Goal: Transaction & Acquisition: Purchase product/service

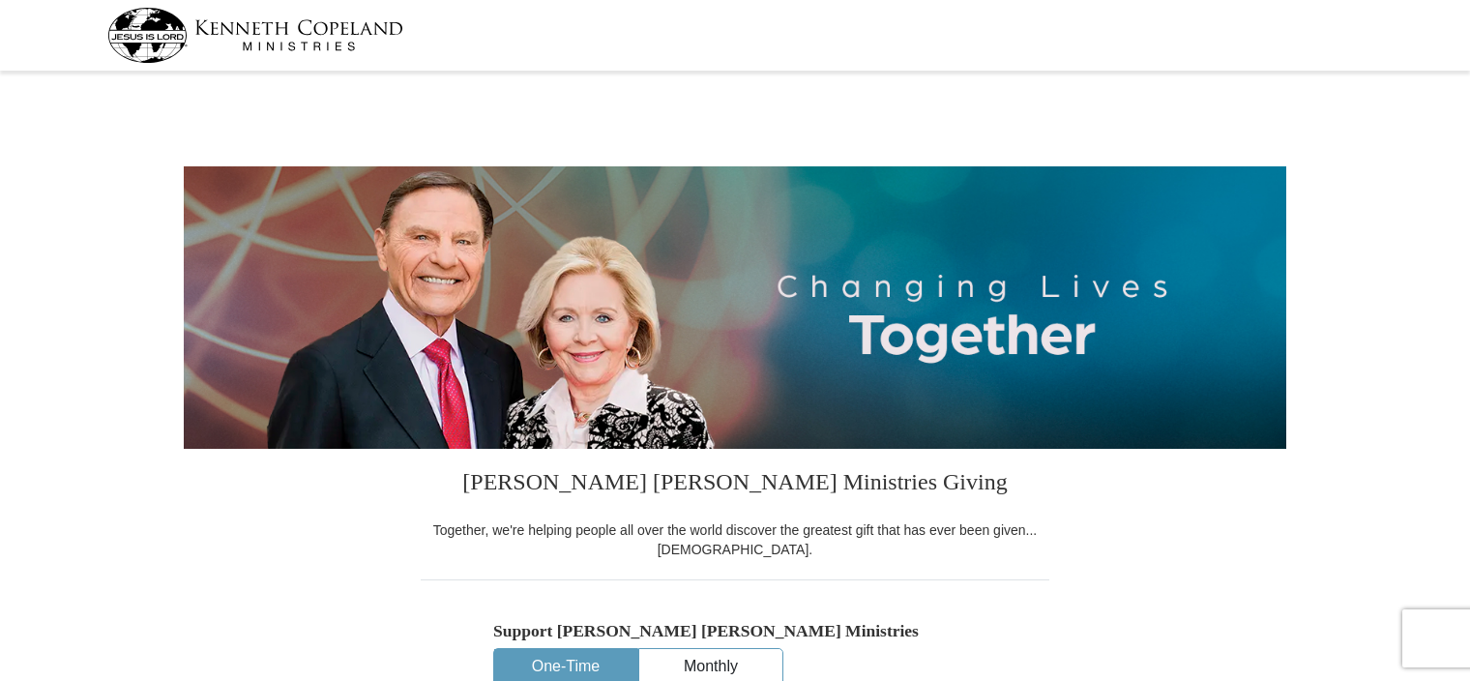
select select "NC"
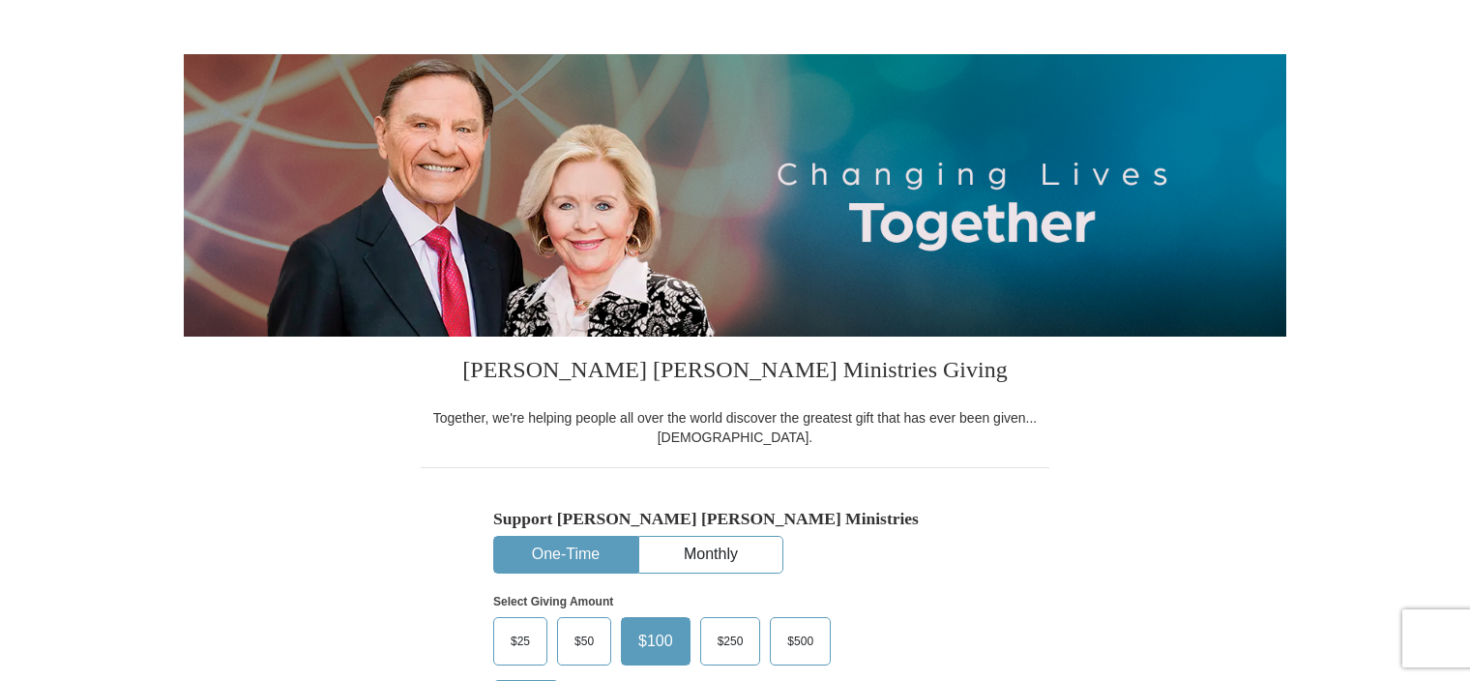
scroll to position [290, 0]
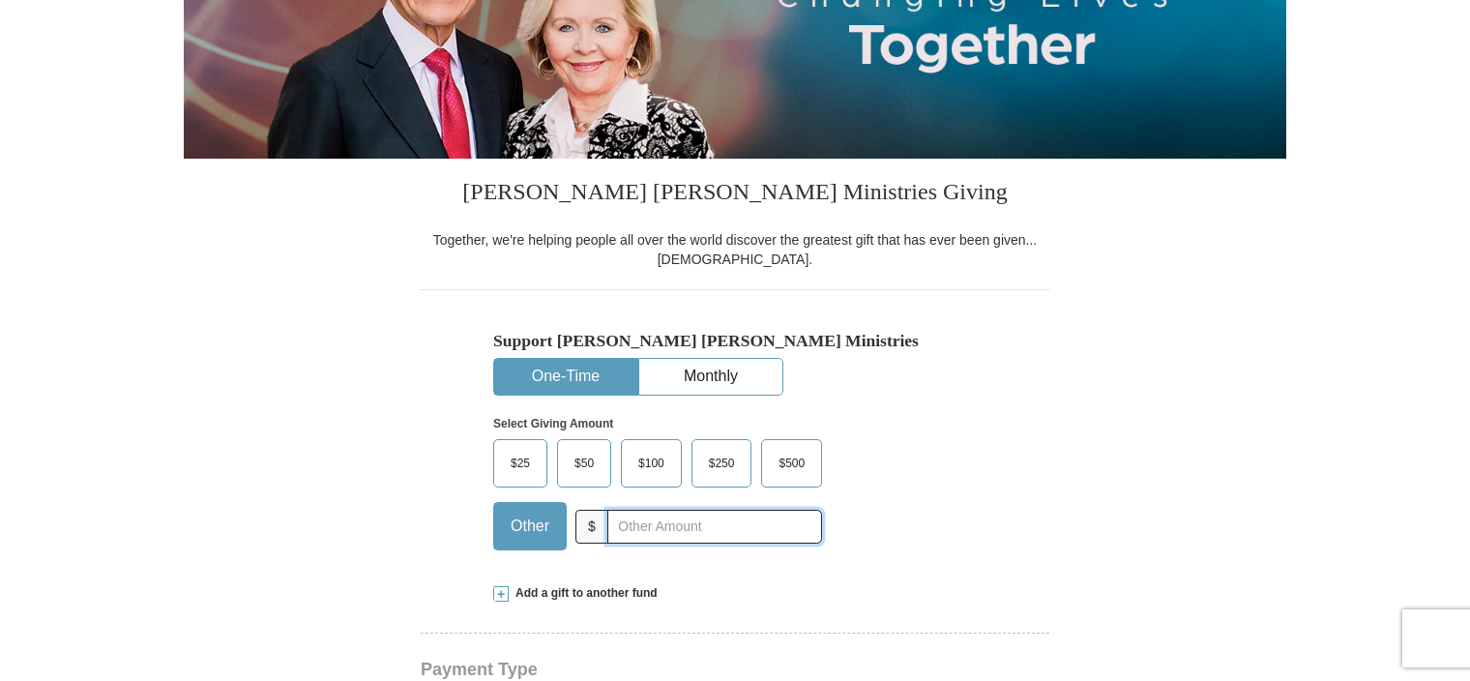
click at [677, 524] on input "text" at bounding box center [715, 527] width 215 height 34
type input "20"
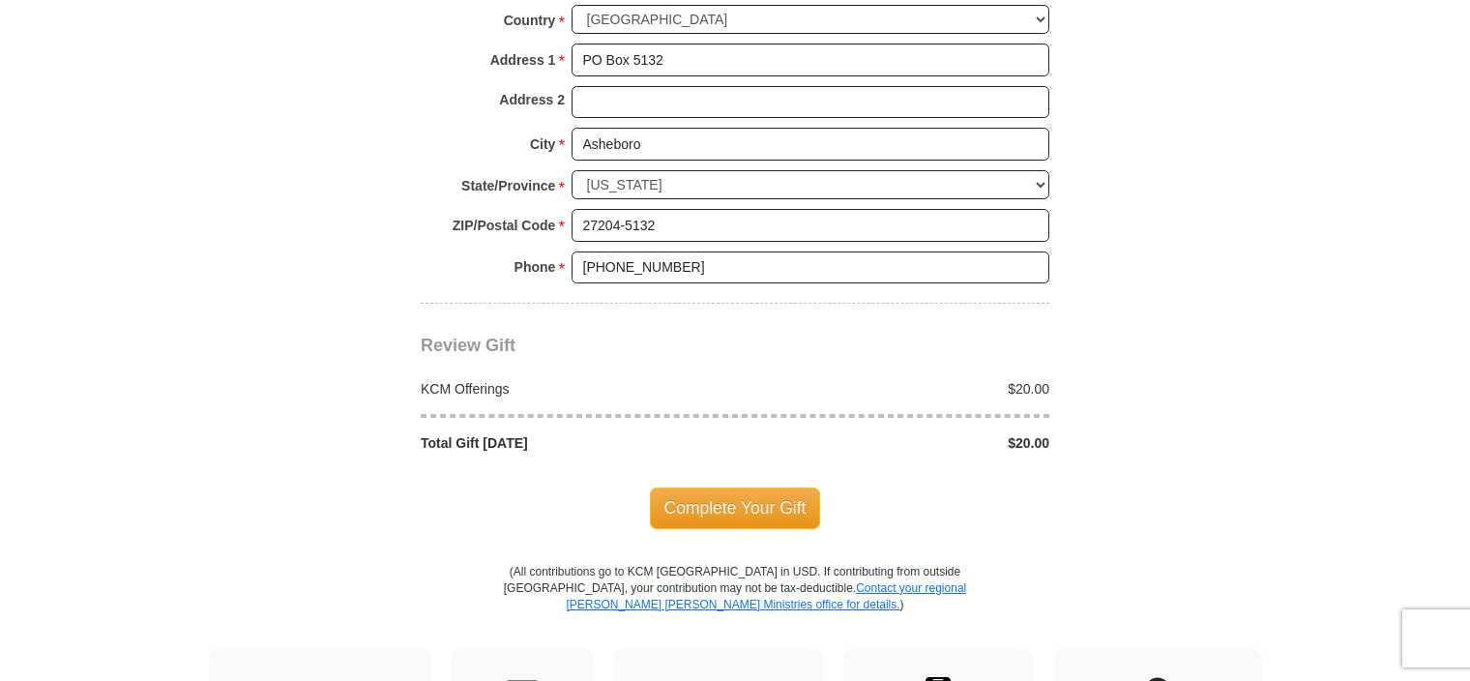
scroll to position [1548, 0]
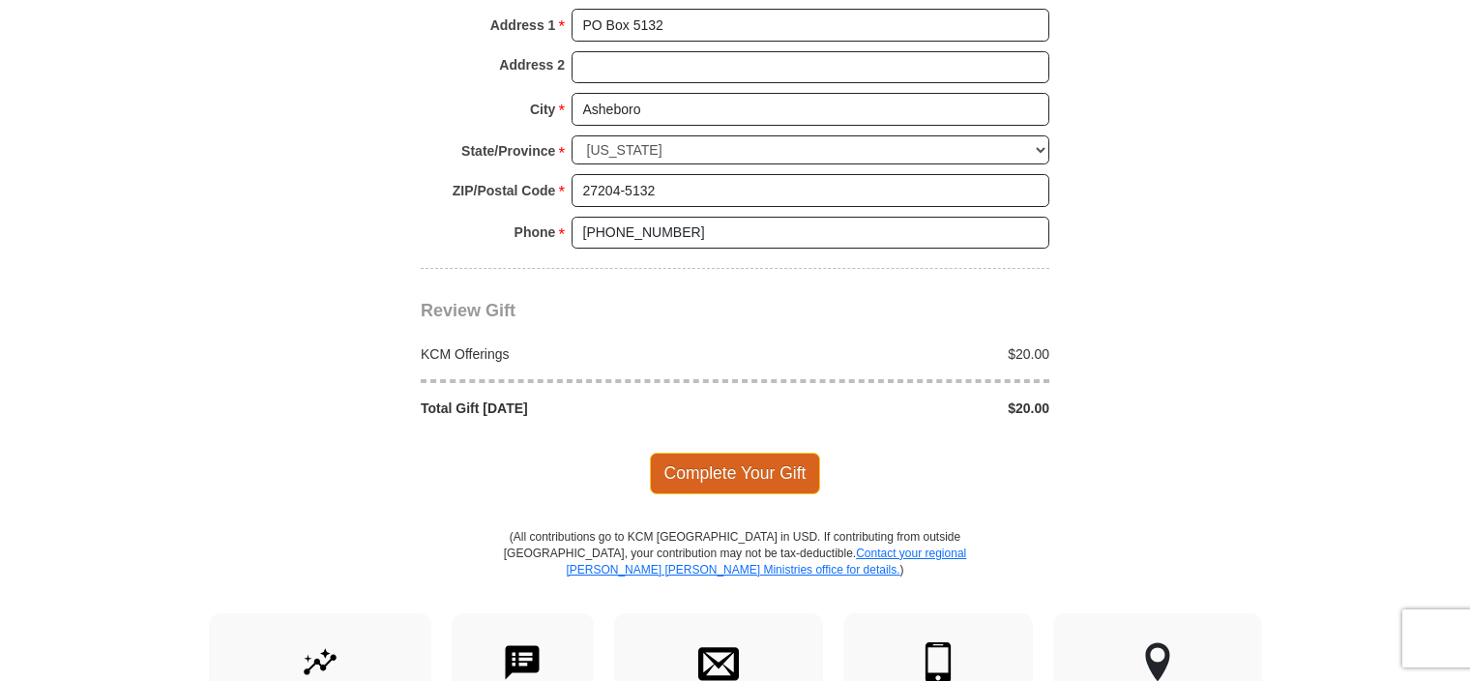
click at [747, 468] on span "Complete Your Gift" at bounding box center [735, 473] width 171 height 41
